Goal: Information Seeking & Learning: Learn about a topic

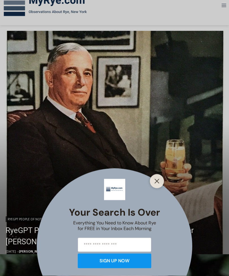
scroll to position [89, 0]
click at [153, 185] on button "Close" at bounding box center [157, 182] width 8 height 8
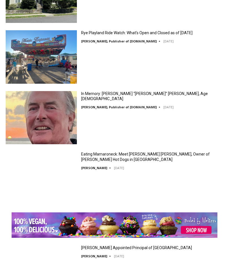
scroll to position [971, 0]
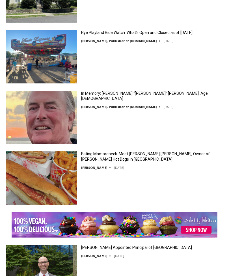
click at [204, 255] on div "[PERSON_NAME] Appointed Principal of [GEOGRAPHIC_DATA] [PERSON_NAME] [DATE] [DA…" at bounding box center [152, 253] width 142 height 14
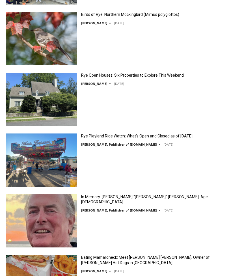
scroll to position [844, 0]
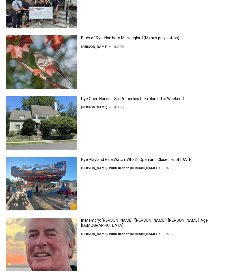
click at [114, 108] on time "[DATE]" at bounding box center [119, 107] width 10 height 4
click at [67, 128] on img at bounding box center [41, 123] width 71 height 54
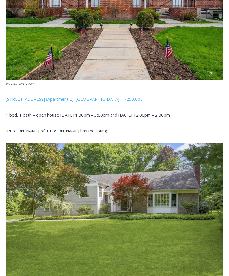
scroll to position [1185, 0]
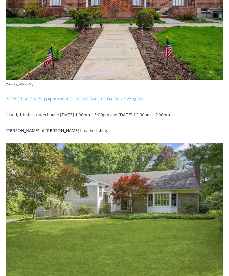
click at [204, 265] on img at bounding box center [115, 214] width 218 height 143
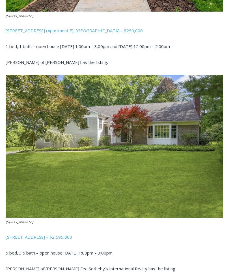
scroll to position [1264, 0]
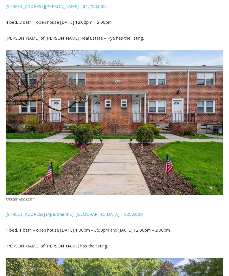
scroll to position [1069, 0]
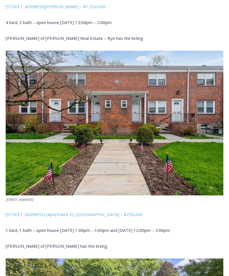
click at [147, 187] on img at bounding box center [115, 123] width 218 height 145
click at [100, 216] on span "24 Wappanocca Avenue (Apartment E), Rye – $250,000" at bounding box center [74, 215] width 137 height 6
